Goal: Transaction & Acquisition: Subscribe to service/newsletter

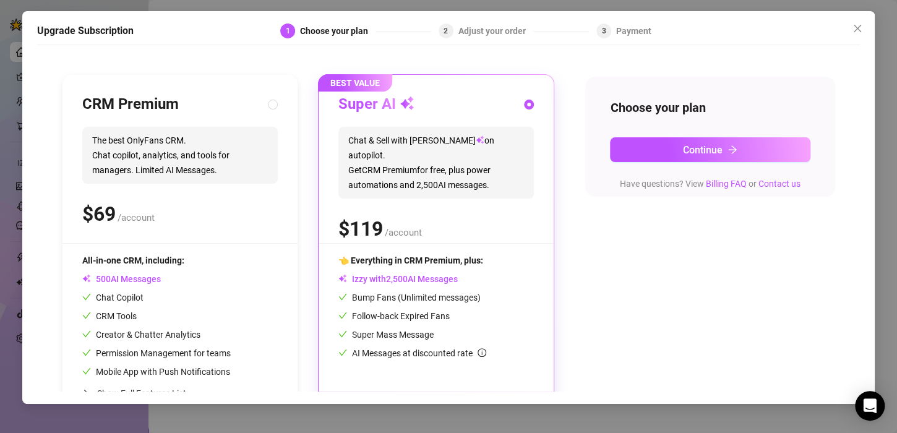
scroll to position [142, 0]
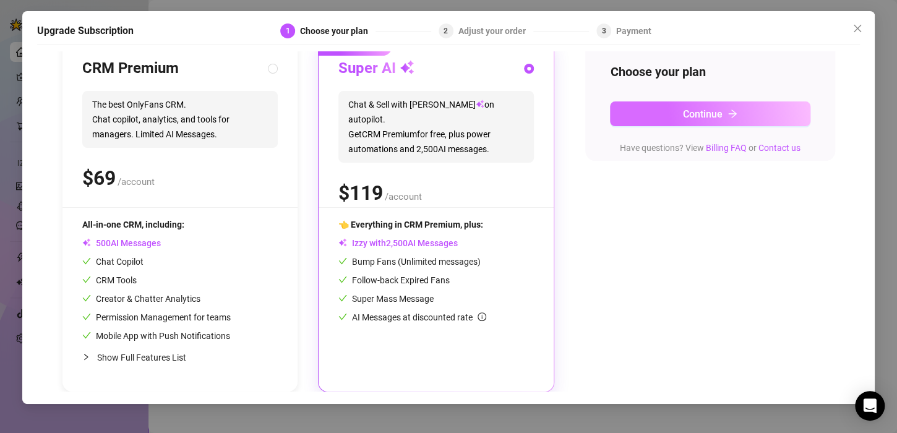
click at [690, 110] on span "Continue" at bounding box center [703, 114] width 40 height 12
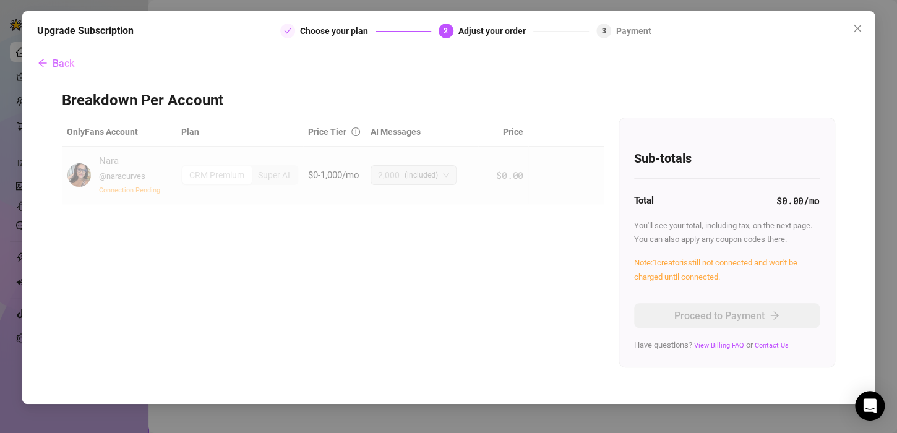
scroll to position [0, 0]
click at [336, 197] on td "$0-1,000/mo" at bounding box center [334, 176] width 62 height 58
drag, startPoint x: 336, startPoint y: 197, endPoint x: 323, endPoint y: 177, distance: 24.0
click at [323, 177] on td "$0-1,000/mo" at bounding box center [334, 176] width 62 height 58
click at [230, 170] on div "CRM Premium" at bounding box center [216, 174] width 69 height 17
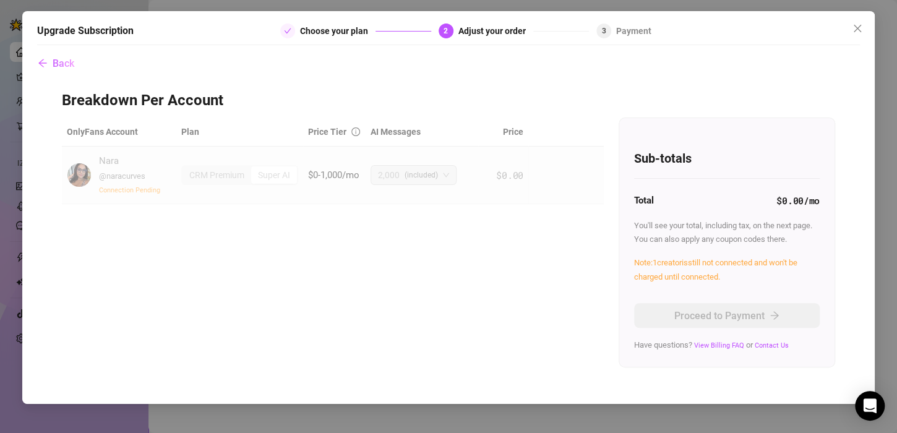
click at [285, 255] on div "OnlyFans Account Plan Price Tier AI Messages Price Nara @ naracurves Connection…" at bounding box center [448, 242] width 773 height 249
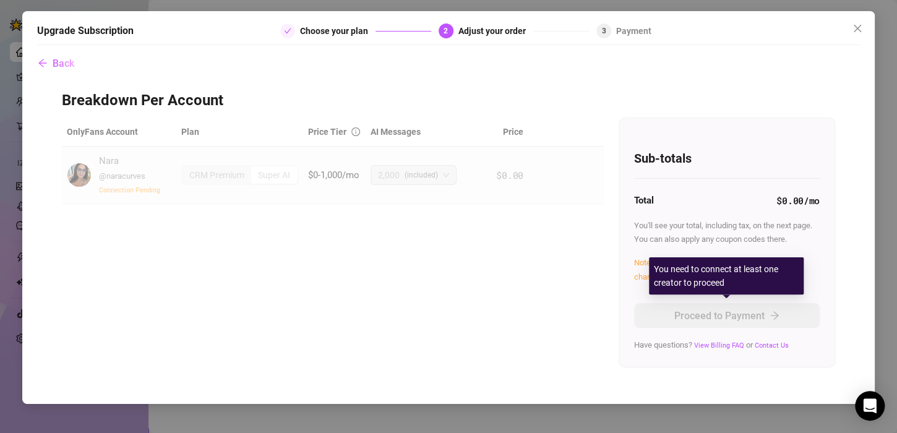
click at [588, 300] on div "OnlyFans Account Plan Price Tier AI Messages Price Nara @ naracurves Connection…" at bounding box center [448, 242] width 773 height 249
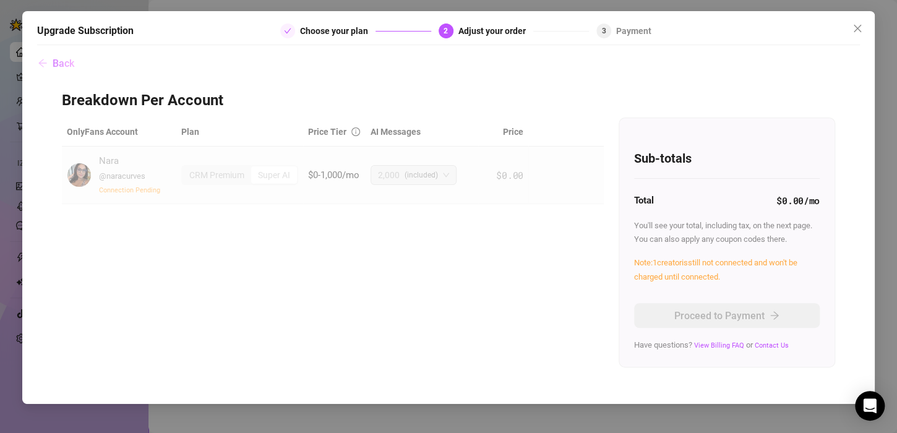
click at [46, 66] on icon "arrow-left" at bounding box center [43, 63] width 10 height 10
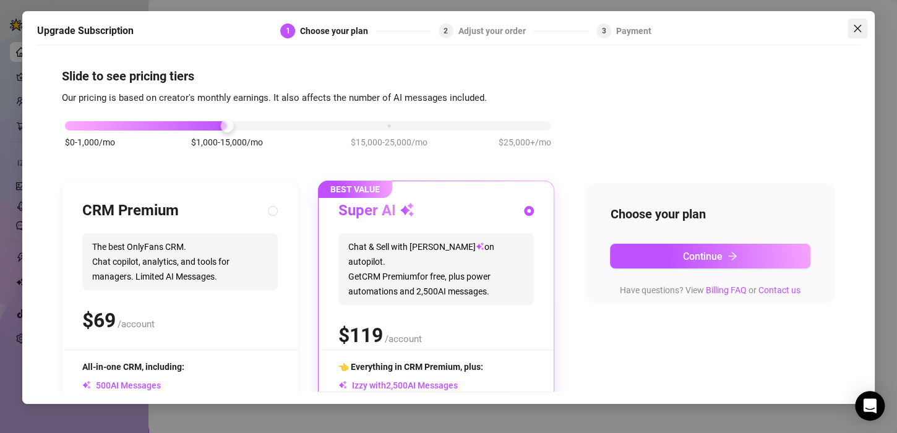
click at [853, 28] on icon "close" at bounding box center [857, 29] width 10 height 10
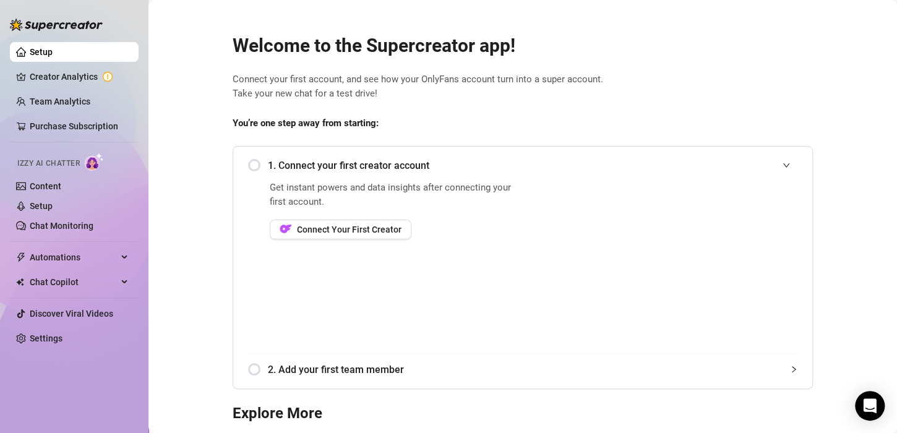
scroll to position [134, 0]
